Goal: Task Accomplishment & Management: Manage account settings

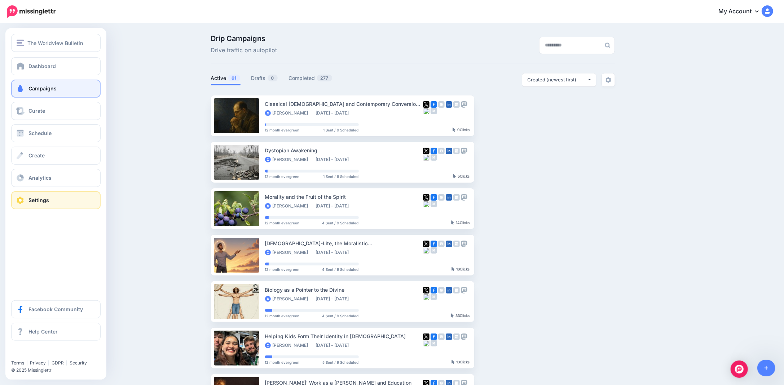
click at [26, 198] on link "Settings" at bounding box center [55, 200] width 89 height 18
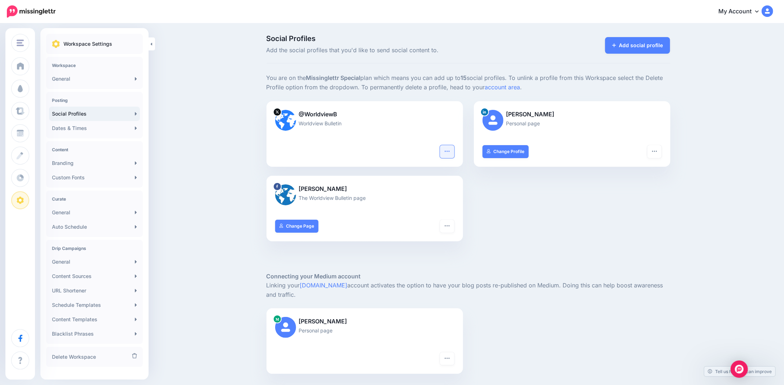
click at [450, 150] on icon "button" at bounding box center [447, 152] width 6 height 6
click at [422, 183] on link "Reconnect" at bounding box center [420, 186] width 59 height 14
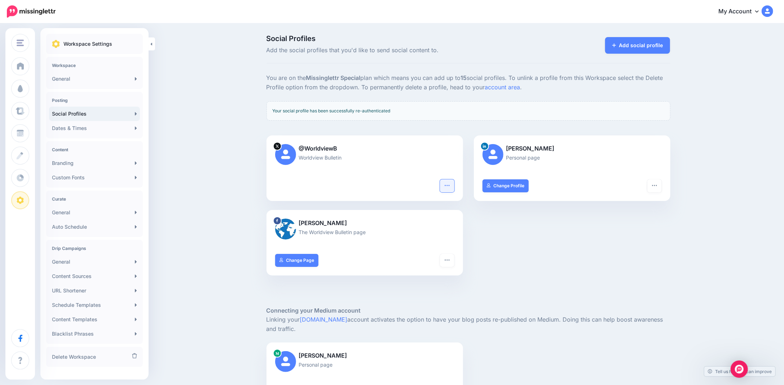
click at [448, 182] on button "button" at bounding box center [447, 186] width 14 height 13
click at [495, 228] on div "@WorldviewB Worldview Bulletin Turn hashtags off Reconnect Pause sending Delete…" at bounding box center [468, 210] width 415 height 149
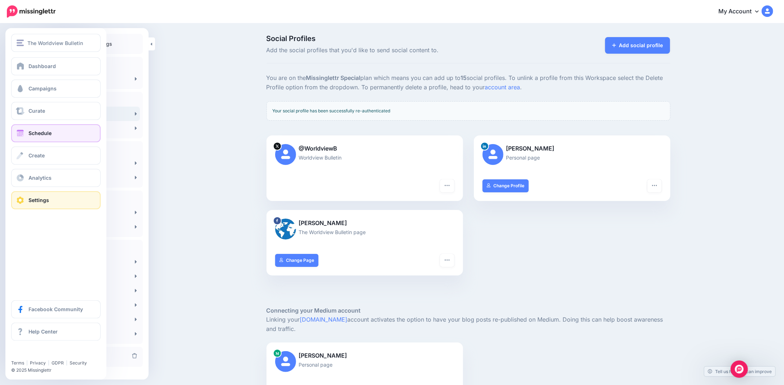
click at [38, 133] on span "Schedule" at bounding box center [39, 133] width 23 height 6
